Goal: Find specific page/section: Find specific page/section

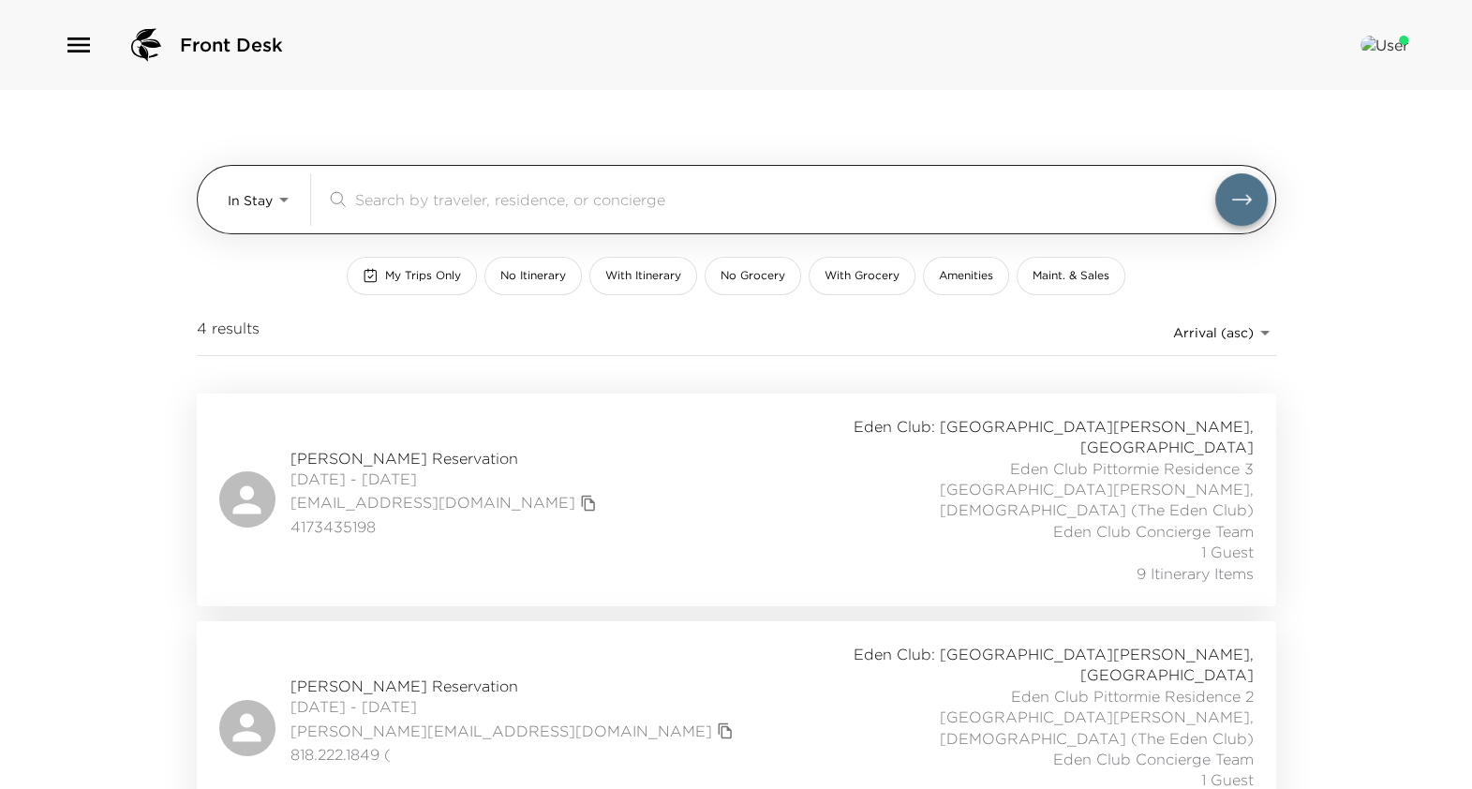
click at [248, 213] on body "Front Desk In Stay In-Stay ​ My Trips Only No Itinerary With Itinerary No Groce…" at bounding box center [736, 394] width 1472 height 789
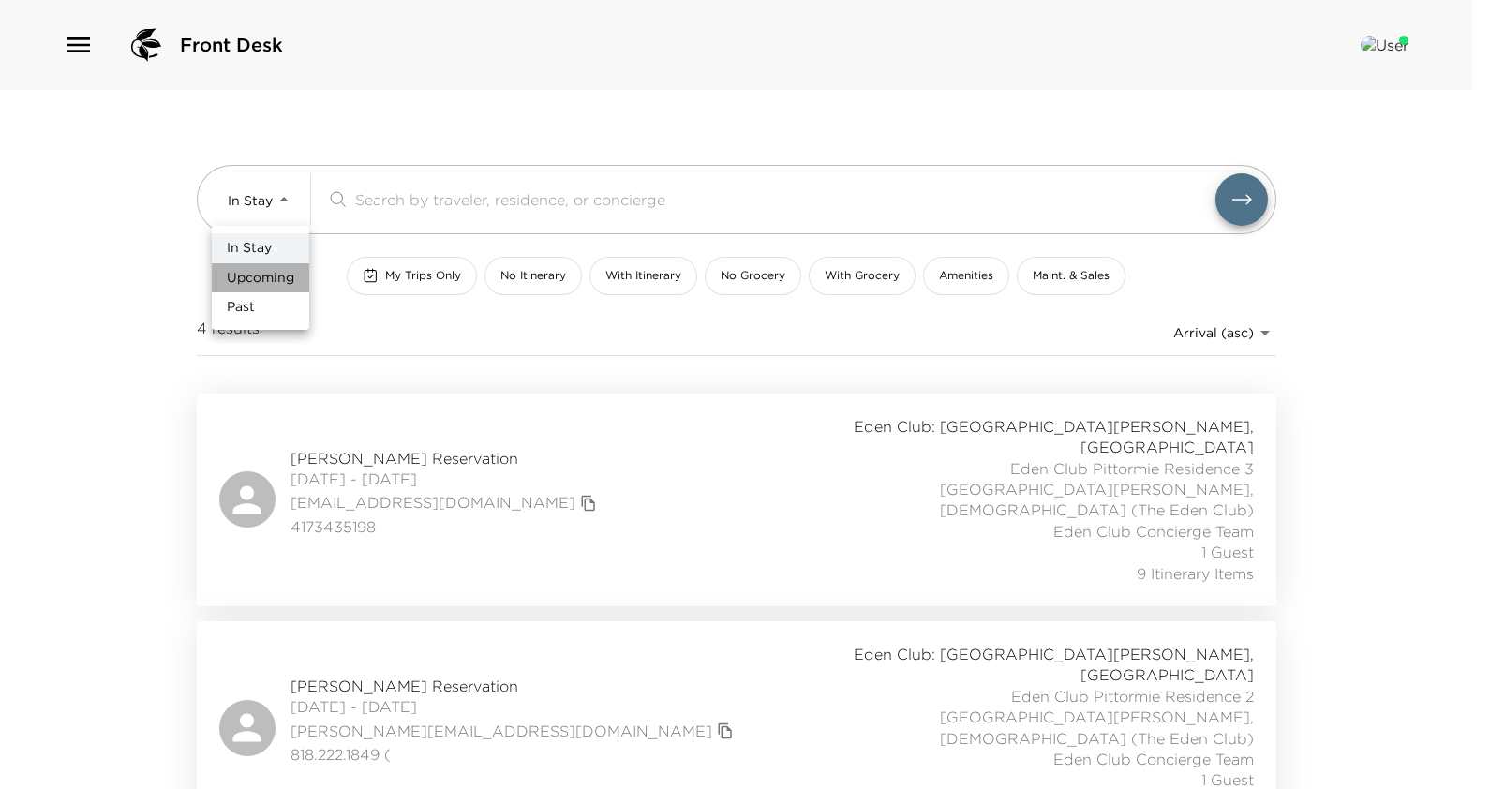
click at [265, 279] on span "Upcoming" at bounding box center [260, 278] width 67 height 19
type input "Upcoming"
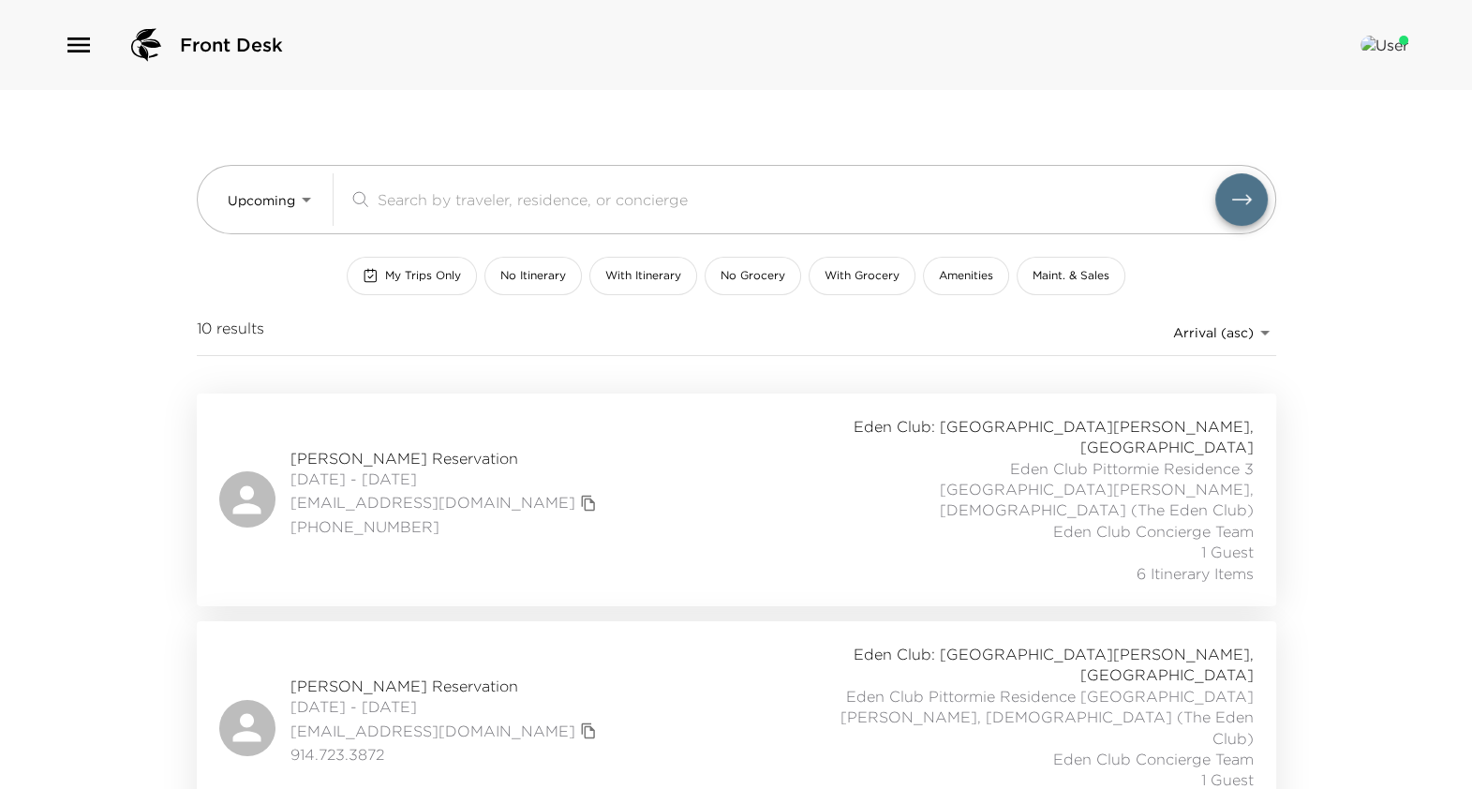
click at [575, 490] on button "copy primary member email" at bounding box center [588, 503] width 26 height 26
click at [454, 448] on span "Steve King Reservation" at bounding box center [445, 458] width 311 height 21
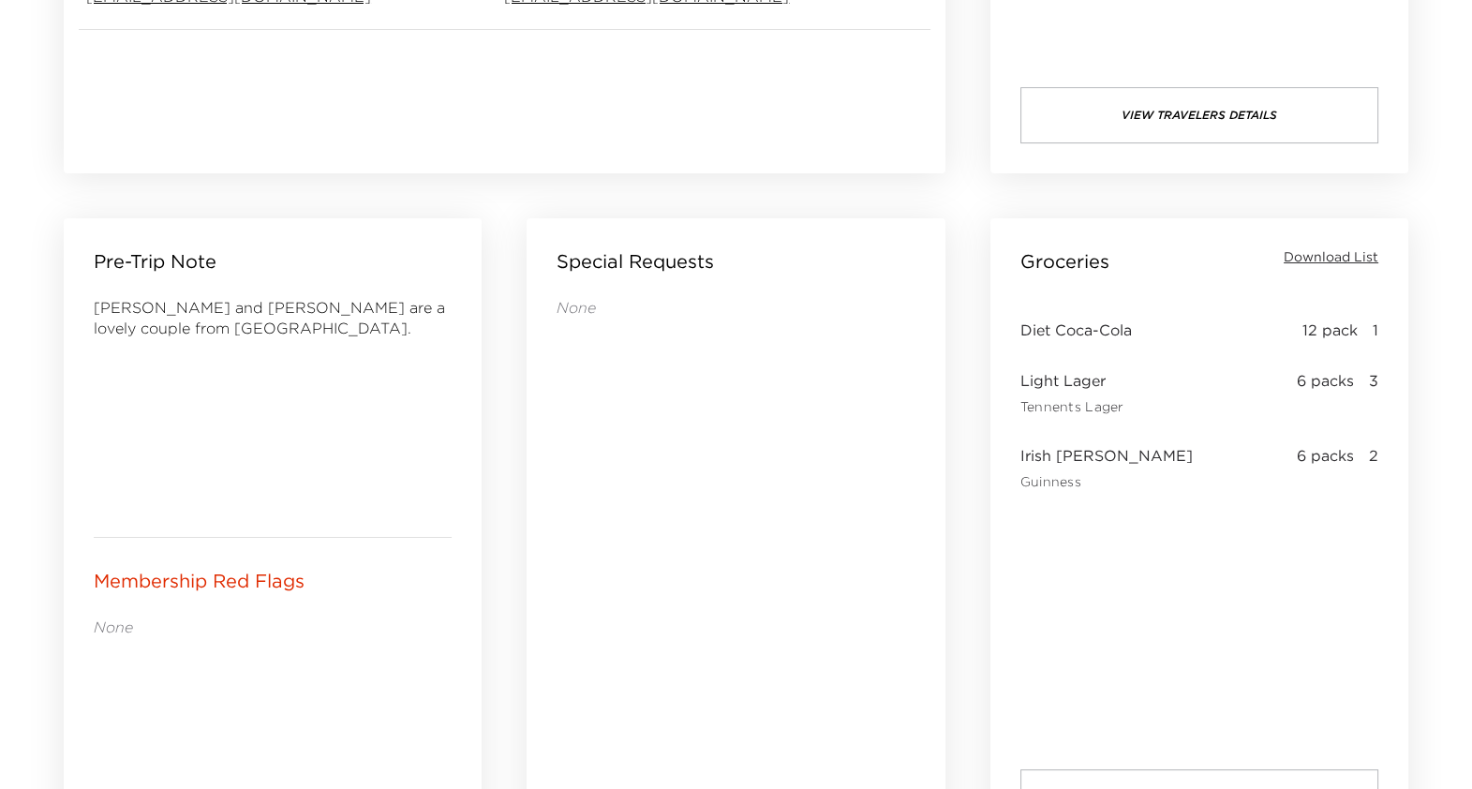
scroll to position [689, 0]
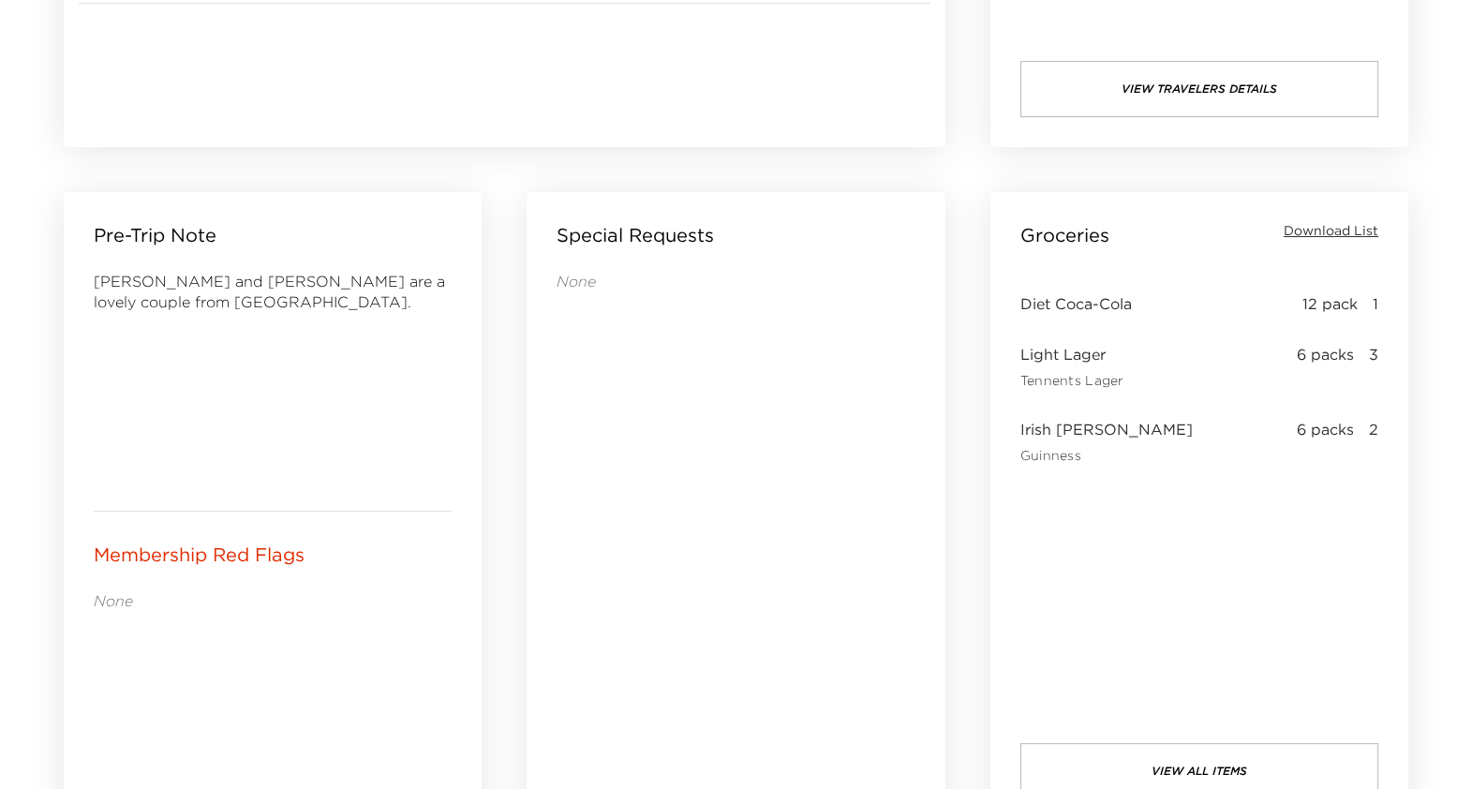
click at [1410, 693] on div "Groceries Download List Diet Coca-Cola 12 pack 1 Light Lager Tennents Lager 6 p…" at bounding box center [1199, 511] width 463 height 682
